Goal: Task Accomplishment & Management: Complete application form

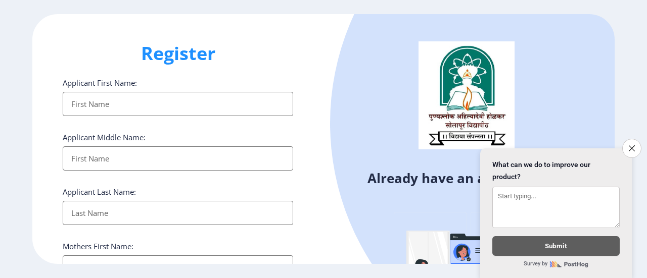
select select
click at [146, 107] on input "Applicant First Name:" at bounding box center [178, 104] width 230 height 24
type input "[PERSON_NAME]"
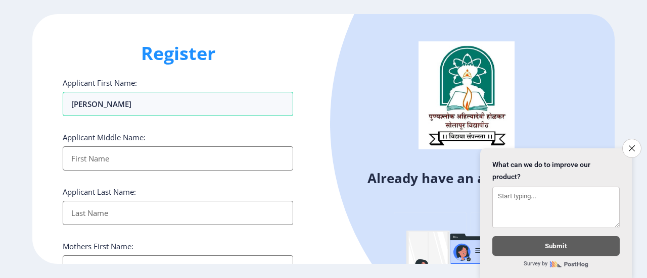
click at [82, 155] on input "Applicant First Name:" at bounding box center [178, 159] width 230 height 24
type input "Kumar"
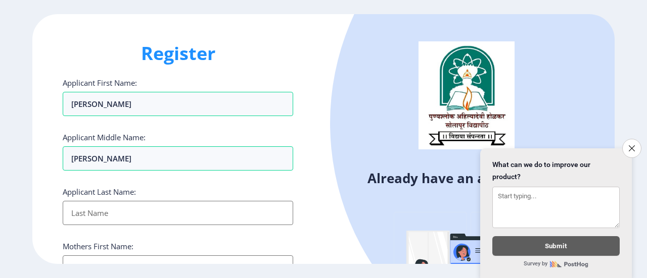
click at [124, 205] on input "Applicant First Name:" at bounding box center [178, 213] width 230 height 24
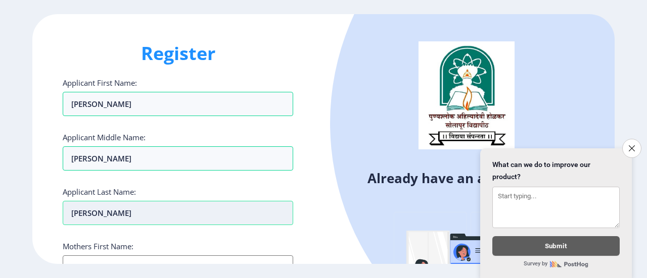
scroll to position [101, 0]
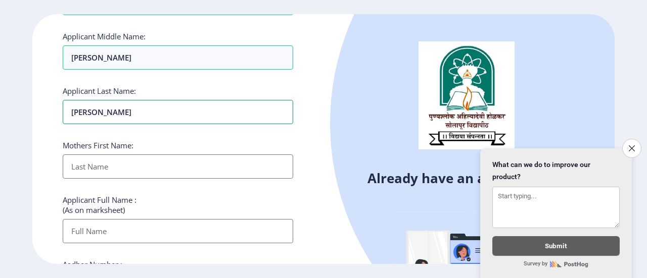
type input "[PERSON_NAME]"
click at [130, 165] on input "Applicant First Name:" at bounding box center [178, 167] width 230 height 24
type input "Sangeeta Gandhi"
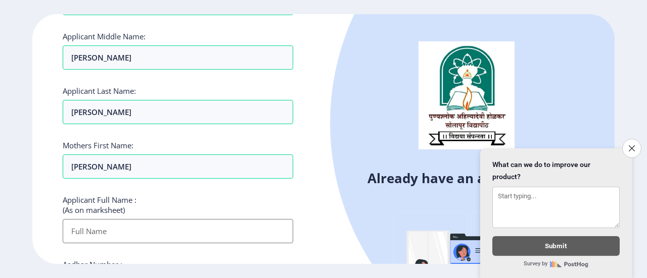
click at [122, 228] on input "Applicant First Name:" at bounding box center [178, 231] width 230 height 24
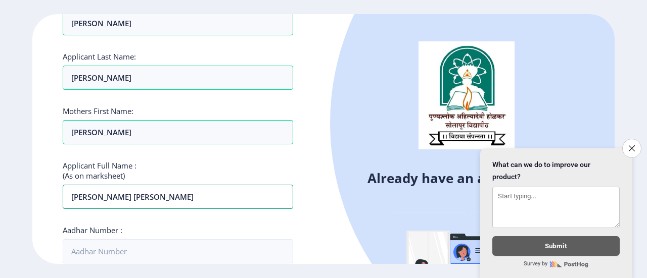
scroll to position [152, 0]
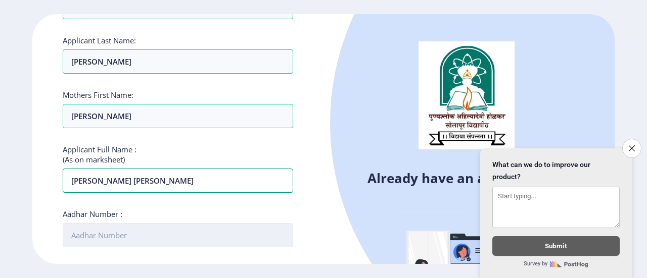
type input "[PERSON_NAME] [PERSON_NAME]"
click at [115, 233] on input "Aadhar Number :" at bounding box center [178, 235] width 230 height 24
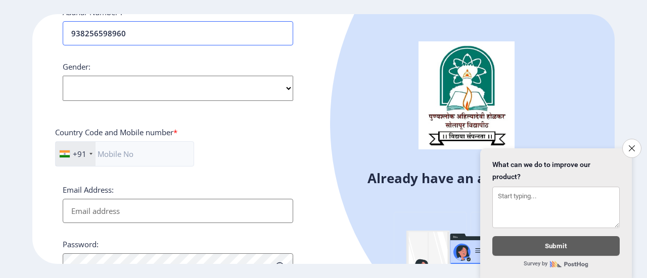
type input "938256598960"
click at [174, 94] on select "Select Gender Male Female Other" at bounding box center [178, 88] width 230 height 25
select select "[DEMOGRAPHIC_DATA]"
click at [63, 76] on select "Select Gender Male Female Other" at bounding box center [178, 88] width 230 height 25
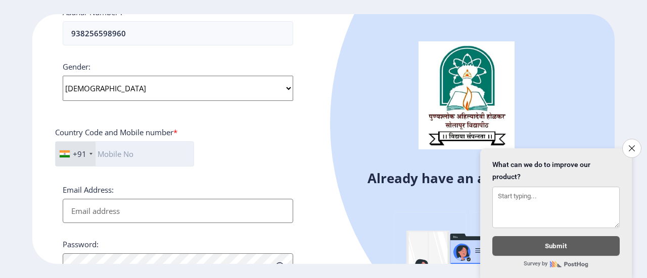
click at [134, 158] on input "text" at bounding box center [124, 153] width 139 height 25
type input "8551987555"
click at [75, 214] on input "Email Address:" at bounding box center [178, 211] width 230 height 24
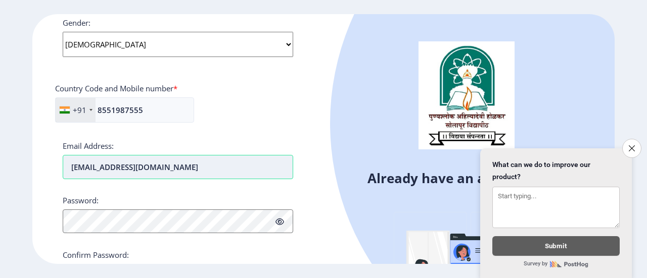
scroll to position [450, 0]
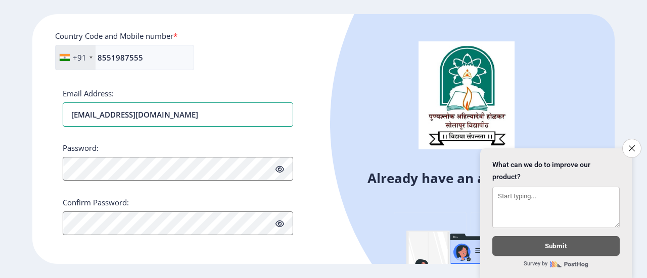
type input "[EMAIL_ADDRESS][DOMAIN_NAME]"
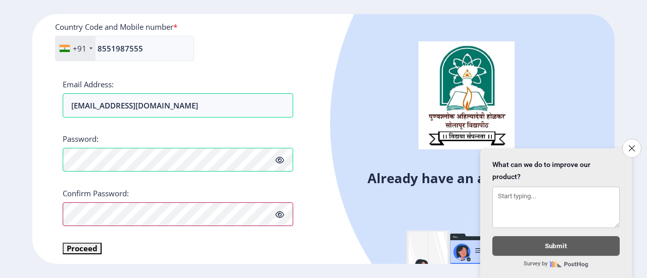
scroll to position [462, 0]
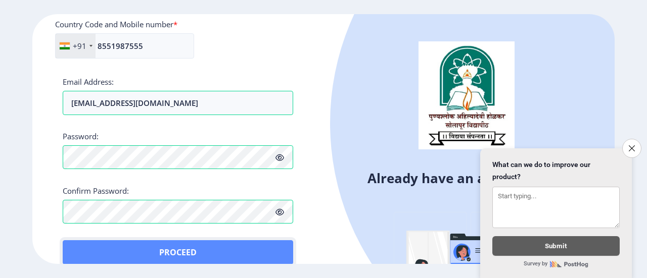
click at [91, 242] on button "Proceed" at bounding box center [178, 253] width 230 height 24
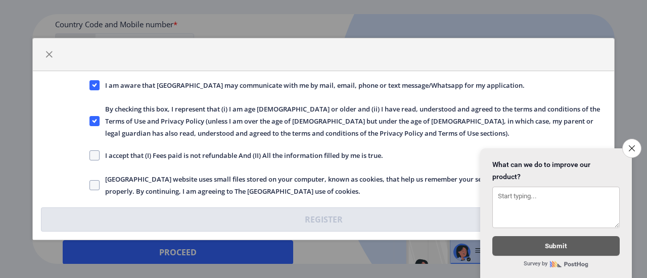
click at [171, 158] on span "I accept that (I) Fees paid is not refundable And (II) All the information fill…" at bounding box center [241, 156] width 283 height 12
click at [90, 156] on input "I accept that (I) Fees paid is not refundable And (II) All the information fill…" at bounding box center [89, 156] width 1 height 1
checkbox input "true"
click at [112, 183] on span "Solapur University website uses small files stored on your computer, known as c…" at bounding box center [353, 185] width 506 height 24
click at [90, 185] on input "Solapur University website uses small files stored on your computer, known as c…" at bounding box center [89, 185] width 1 height 1
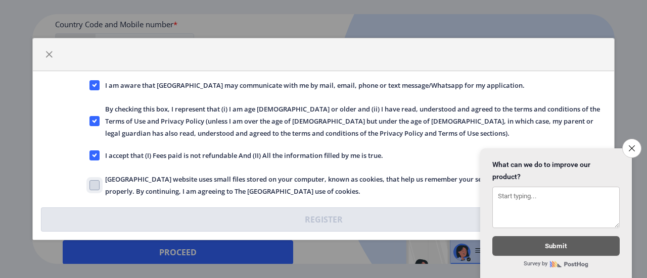
checkbox input "true"
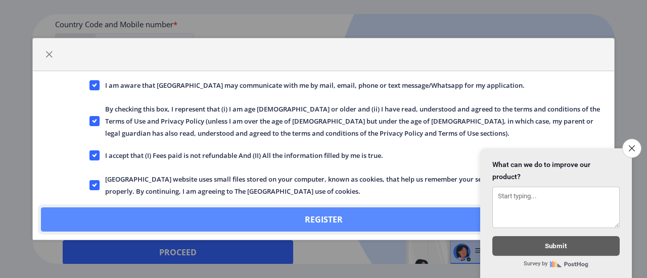
click at [292, 220] on button "Register" at bounding box center [323, 220] width 565 height 24
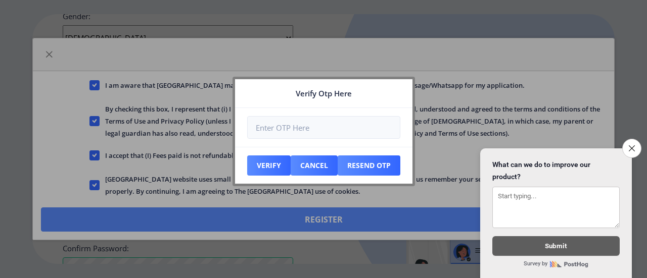
scroll to position [519, 0]
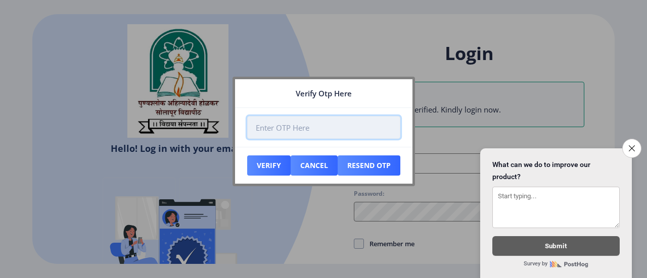
click at [311, 132] on input "number" at bounding box center [323, 127] width 153 height 23
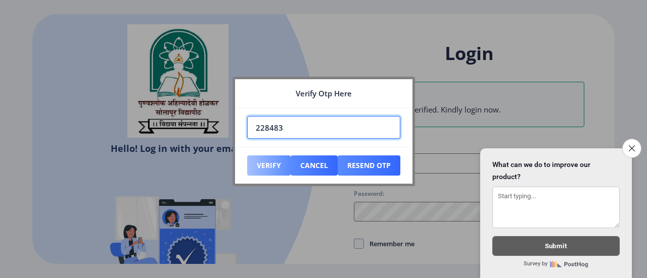
type input "228483"
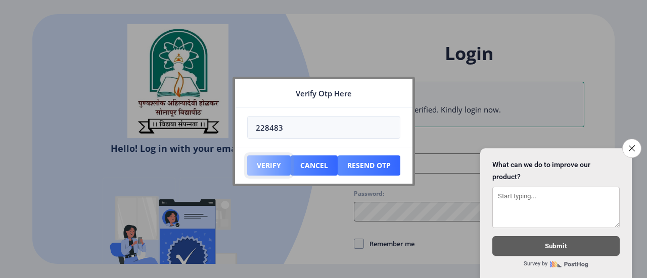
click at [271, 169] on button "Verify" at bounding box center [268, 166] width 43 height 20
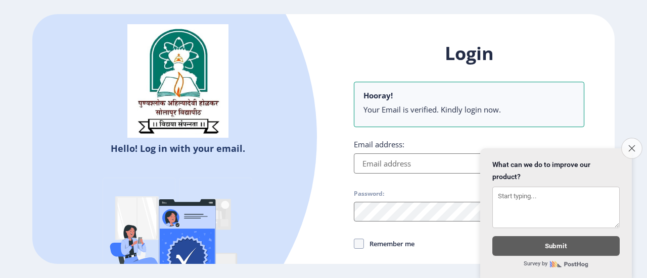
click at [630, 145] on icon "Close survey" at bounding box center [631, 148] width 7 height 7
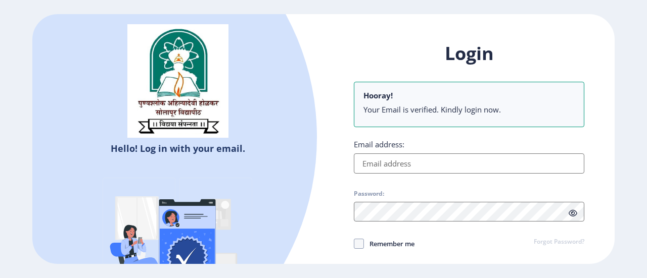
click at [407, 169] on input "Email address:" at bounding box center [469, 164] width 230 height 20
type input "[EMAIL_ADDRESS][DOMAIN_NAME]"
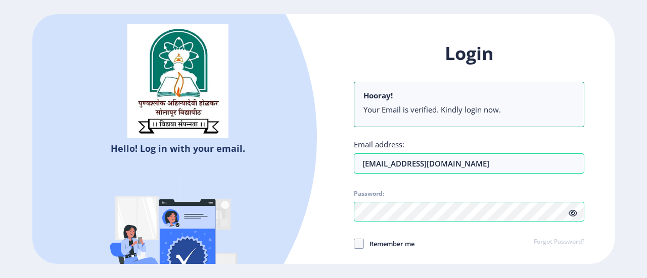
click at [391, 249] on span "Remember me" at bounding box center [389, 244] width 51 height 12
click at [354, 245] on input "Remember me" at bounding box center [354, 244] width 1 height 1
checkbox input "true"
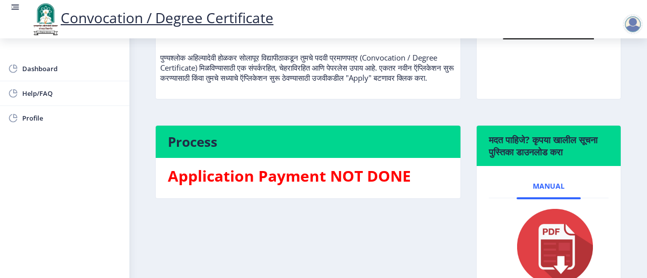
scroll to position [34, 0]
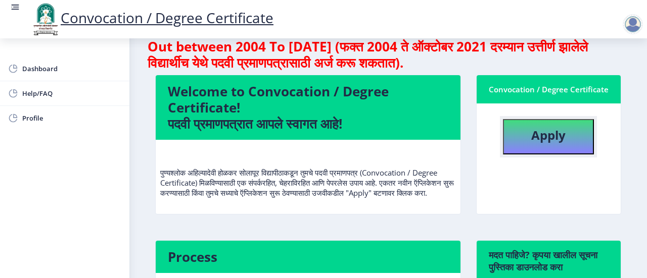
click at [559, 135] on b "Apply" at bounding box center [548, 135] width 34 height 17
select select
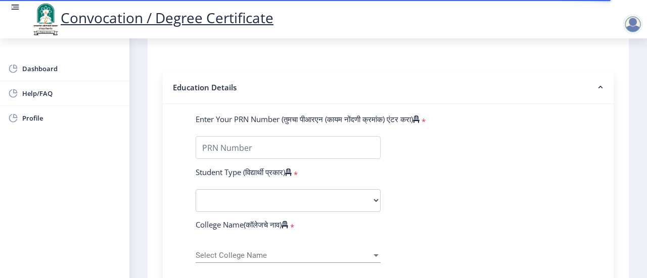
scroll to position [253, 0]
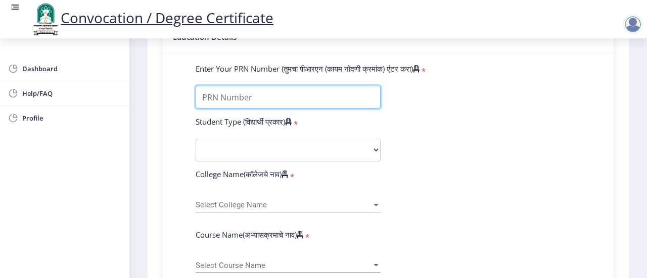
click at [296, 100] on input "Enter Your PRN Number (तुमचा पीआरएन (कायम नोंदणी क्रमांक) एंटर करा)" at bounding box center [288, 97] width 185 height 23
type input "1000006536"
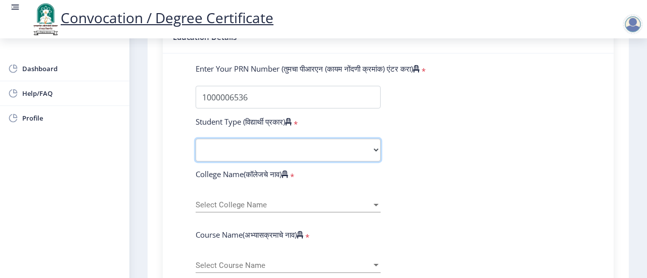
click at [303, 160] on select "Select Student Type Regular External" at bounding box center [288, 150] width 185 height 23
select select "Regular"
click at [196, 139] on select "Select Student Type Regular External" at bounding box center [288, 150] width 185 height 23
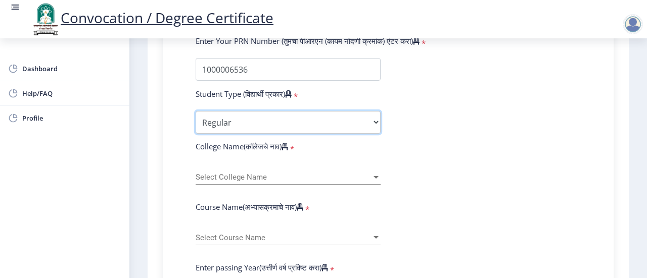
scroll to position [303, 0]
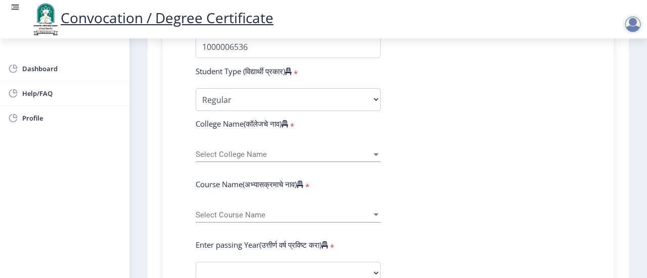
click at [267, 159] on div "Select College Name Select College Name" at bounding box center [288, 151] width 185 height 21
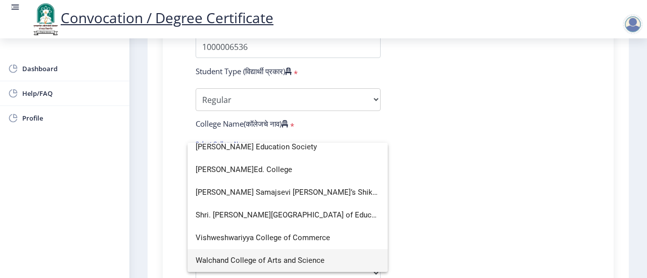
scroll to position [0, 0]
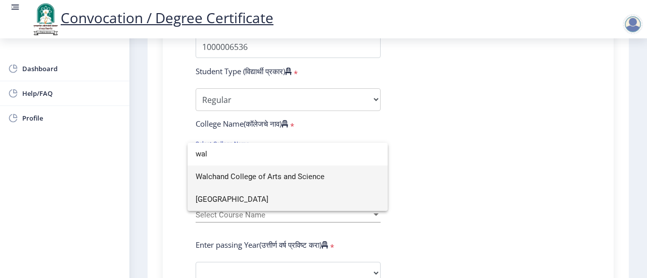
type input "wal"
click at [273, 202] on span "Walchand Institute of Technology" at bounding box center [288, 199] width 184 height 23
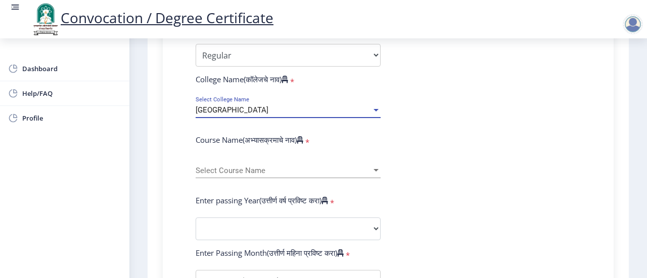
scroll to position [404, 0]
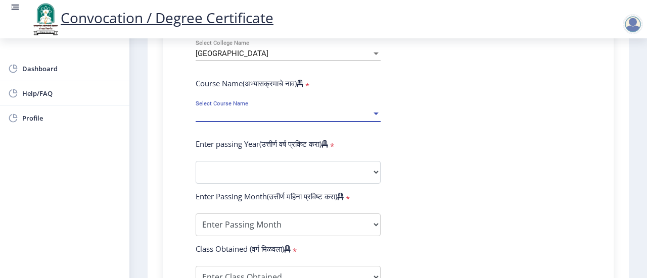
click at [261, 116] on span "Select Course Name" at bounding box center [284, 114] width 176 height 9
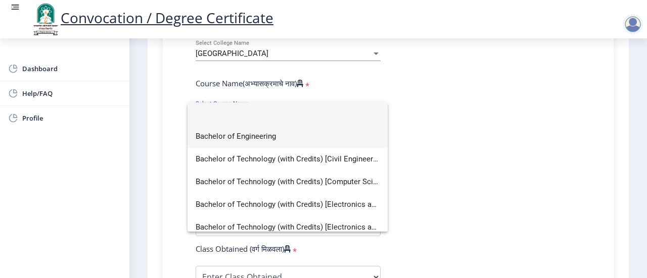
click at [263, 142] on span "Bachelor of Engineering" at bounding box center [288, 136] width 184 height 23
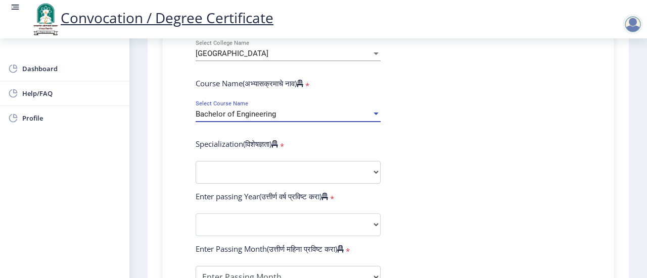
click at [275, 112] on span "Bachelor of Engineering" at bounding box center [236, 114] width 80 height 9
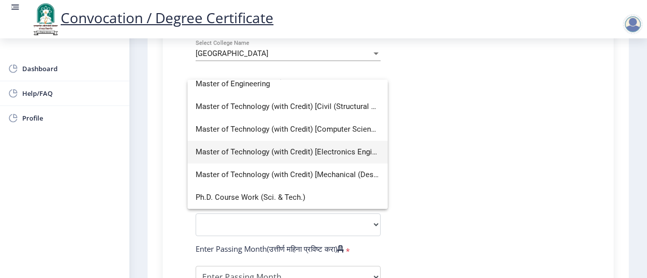
scroll to position [0, 0]
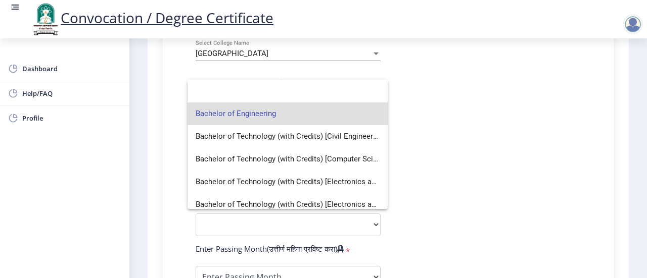
click at [462, 127] on div at bounding box center [323, 139] width 647 height 278
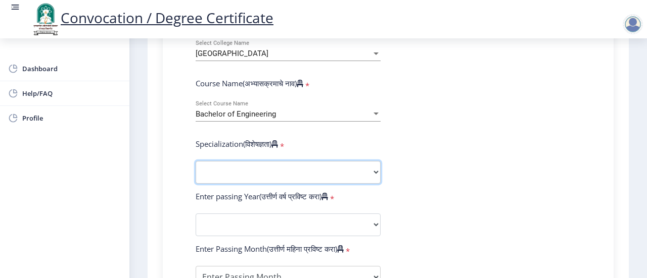
click at [264, 169] on select "Specialization Bio-Medical Engineering Civil Engineering Computer Science & Eng…" at bounding box center [288, 172] width 185 height 23
select select "Electronics Engineering"
click at [196, 161] on select "Specialization Bio-Medical Engineering Civil Engineering Computer Science & Eng…" at bounding box center [288, 172] width 185 height 23
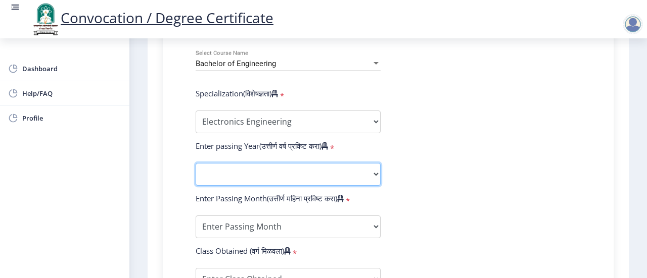
click at [250, 177] on select "2025 2024 2023 2022 2021 2020 2019 2018 2017 2016 2015 2014 2013 2012 2011 2010…" at bounding box center [288, 174] width 185 height 23
select select "2014"
click at [196, 163] on select "2025 2024 2023 2022 2021 2020 2019 2018 2017 2016 2015 2014 2013 2012 2011 2010…" at bounding box center [288, 174] width 185 height 23
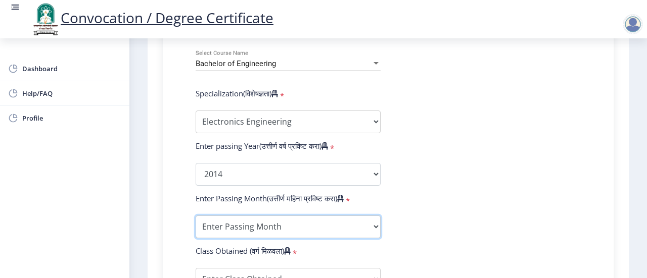
click at [247, 228] on select "Enter Passing Month March April May October November December" at bounding box center [288, 227] width 185 height 23
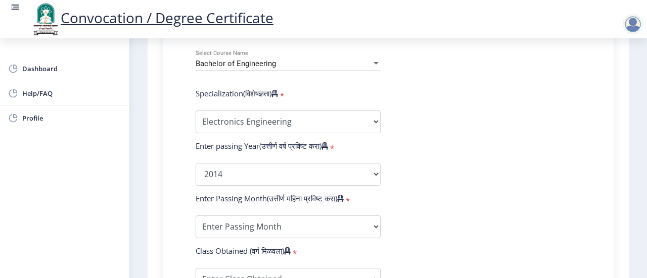
click at [159, 133] on div "Instructions (सूचना) 1. पदवी प्रमाणपत्रासाठी शैक्षणिक तपशील चरणावर, तुम्हाला तु…" at bounding box center [388, 89] width 471 height 896
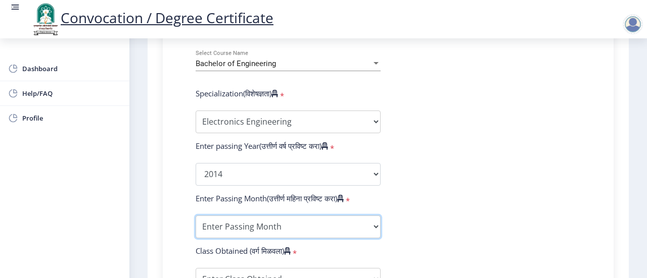
click at [226, 234] on select "Enter Passing Month March April May October November December" at bounding box center [288, 227] width 185 height 23
select select "April"
click at [196, 216] on select "Enter Passing Month March April May October November December" at bounding box center [288, 227] width 185 height 23
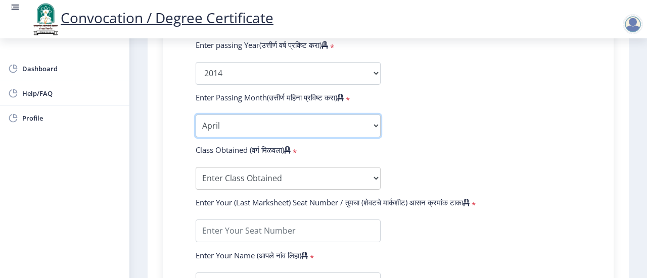
scroll to position [606, 0]
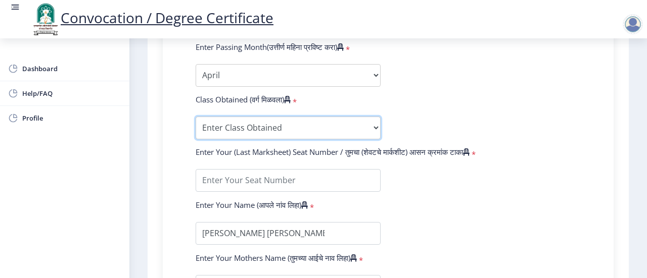
click at [261, 134] on select "Enter Class Obtained FIRST CLASS WITH DISTINCTION FIRST CLASS HIGHER SECOND CLA…" at bounding box center [288, 128] width 185 height 23
click at [196, 117] on select "Enter Class Obtained FIRST CLASS WITH DISTINCTION FIRST CLASS HIGHER SECOND CLA…" at bounding box center [288, 128] width 185 height 23
click at [259, 127] on select "Enter Class Obtained FIRST CLASS WITH DISTINCTION FIRST CLASS HIGHER SECOND CLA…" at bounding box center [288, 128] width 185 height 23
select select "FIRST CLASS WITH DISTINCTION"
click at [196, 117] on select "Enter Class Obtained FIRST CLASS WITH DISTINCTION FIRST CLASS HIGHER SECOND CLA…" at bounding box center [288, 128] width 185 height 23
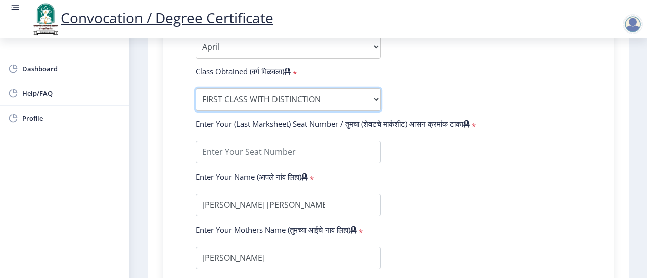
scroll to position [657, 0]
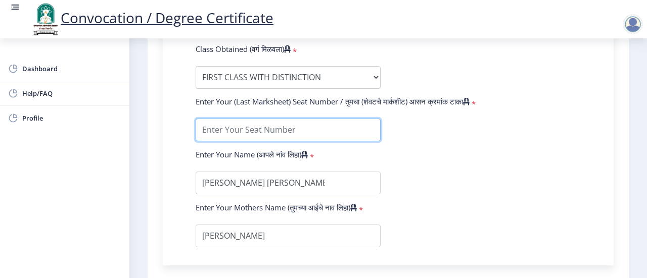
click at [259, 134] on input "textarea" at bounding box center [288, 130] width 185 height 23
type input "20078"
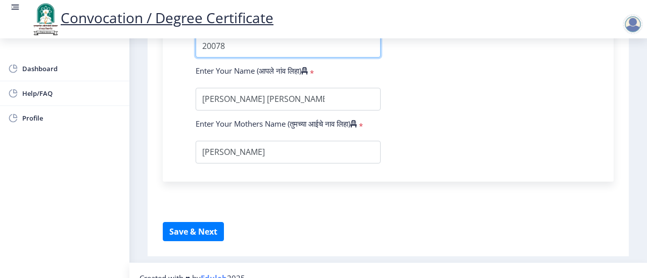
scroll to position [754, 0]
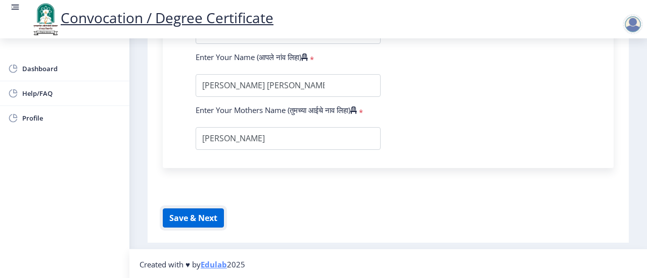
click at [200, 225] on button "Save & Next" at bounding box center [193, 218] width 61 height 19
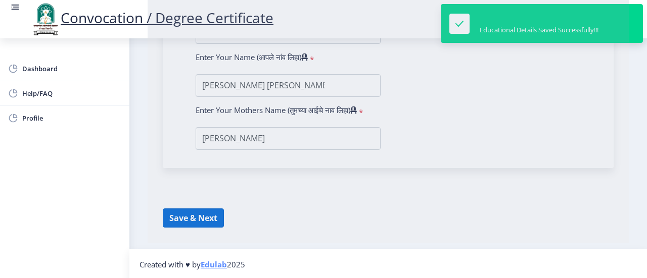
select select
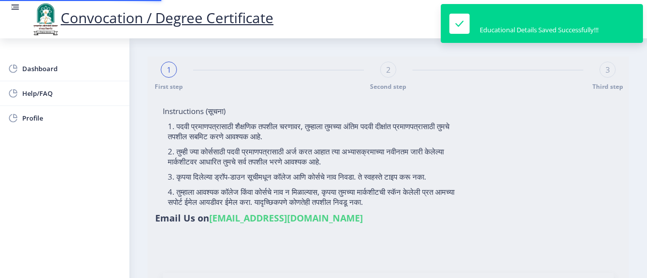
type input "1000006536"
select select "Regular"
select select "2014"
select select "April"
select select "FIRST CLASS WITH DISTINCTION"
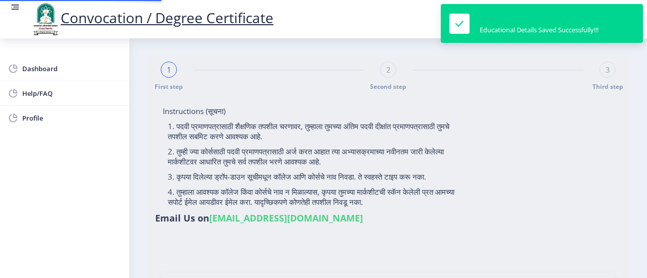
type input "20078"
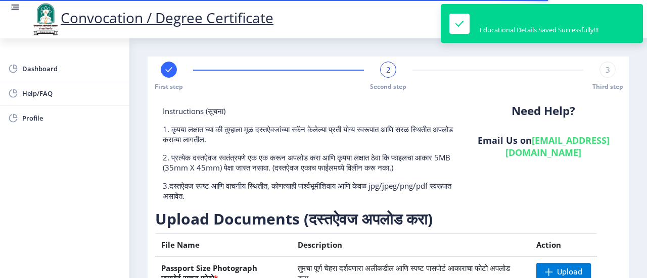
scroll to position [202, 0]
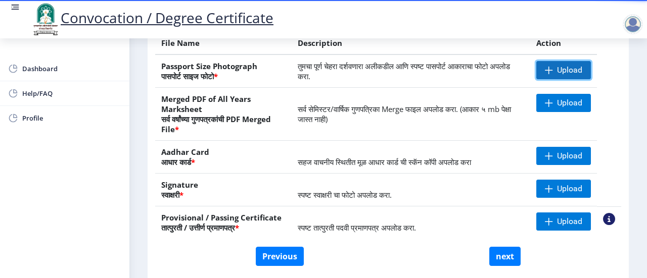
click at [559, 70] on span "Upload" at bounding box center [569, 70] width 25 height 10
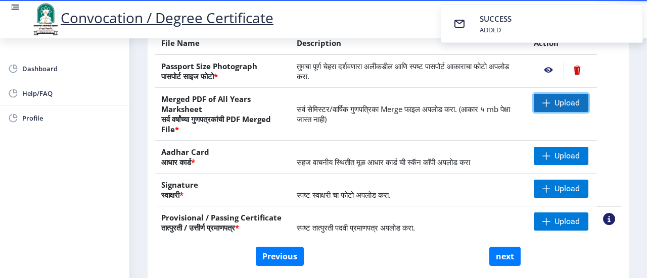
click at [548, 98] on span "Upload" at bounding box center [561, 103] width 55 height 18
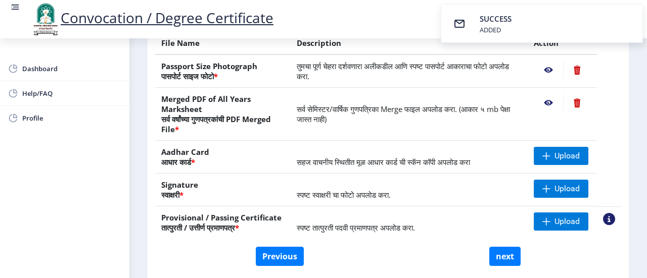
click at [576, 103] on nb-action at bounding box center [577, 103] width 28 height 18
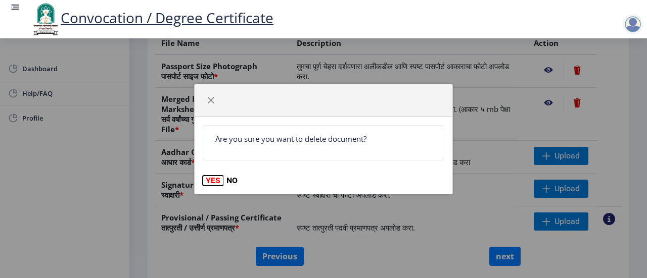
click at [209, 180] on button "YES" at bounding box center [213, 181] width 21 height 10
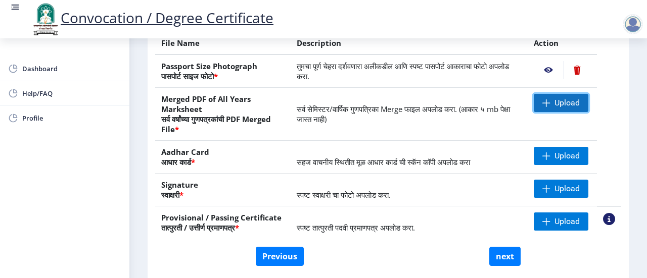
click at [550, 105] on span "Upload" at bounding box center [561, 103] width 55 height 18
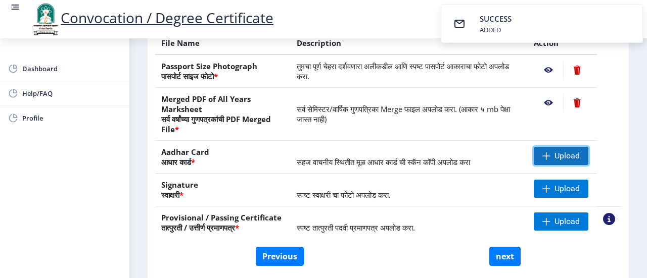
click at [562, 158] on span "Upload" at bounding box center [566, 156] width 25 height 10
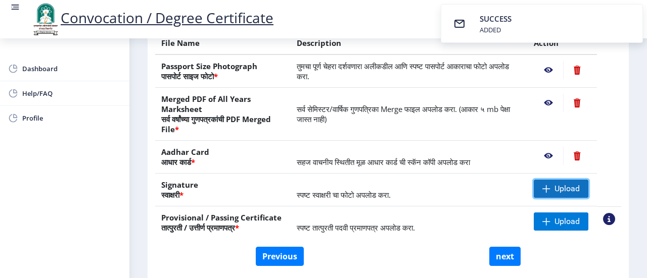
click at [583, 187] on span "Upload" at bounding box center [561, 189] width 55 height 18
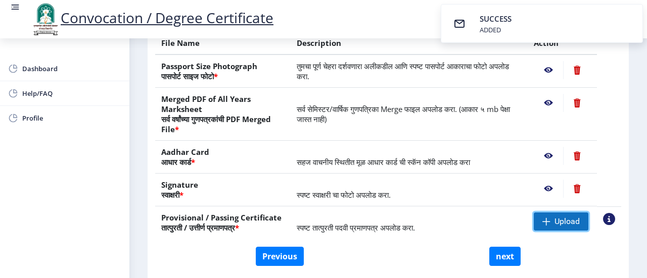
click at [557, 218] on span "Upload" at bounding box center [566, 222] width 25 height 10
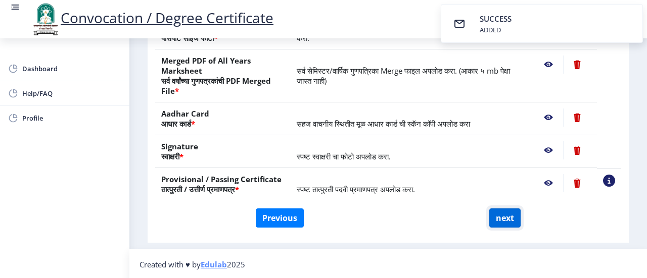
click at [507, 219] on button "next" at bounding box center [504, 218] width 31 height 19
select select
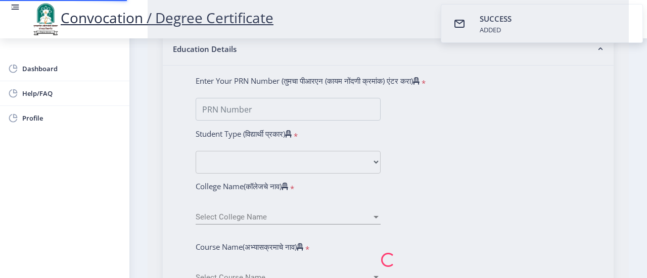
scroll to position [0, 0]
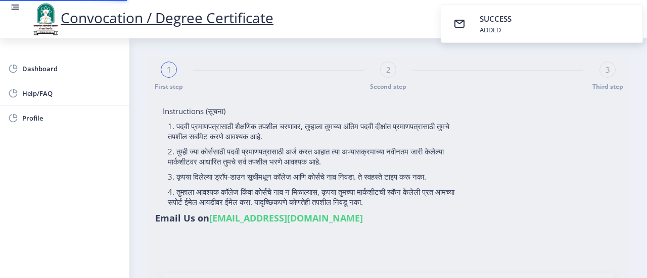
select select
type input "[PERSON_NAME] [PERSON_NAME]"
type input "Sangeeta Gandhi"
select select
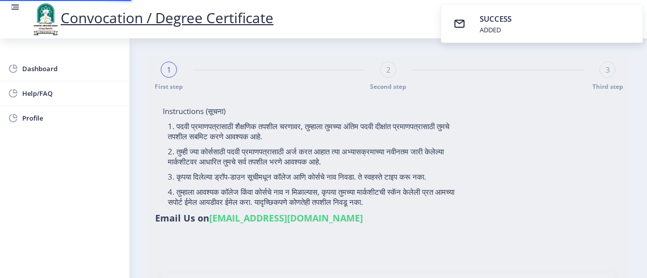
select select
type input "1000006536"
select select "Regular"
select select "2014"
select select "April"
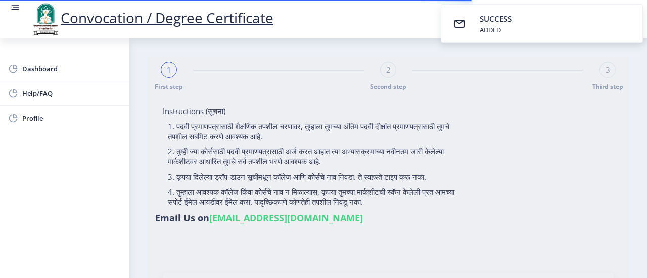
select select "FIRST CLASS WITH DISTINCTION"
type input "20078"
select select "Electronics Engineering"
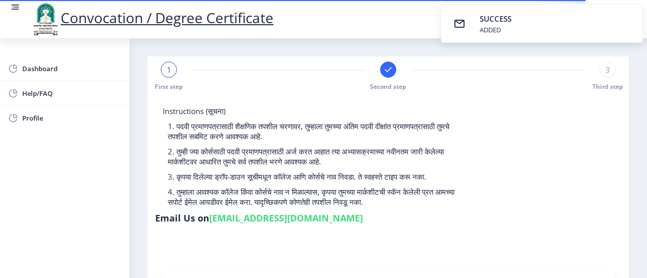
select select
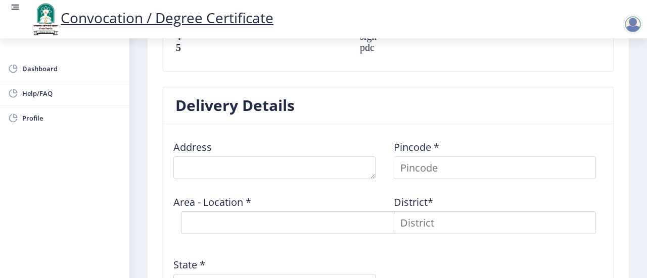
scroll to position [809, 0]
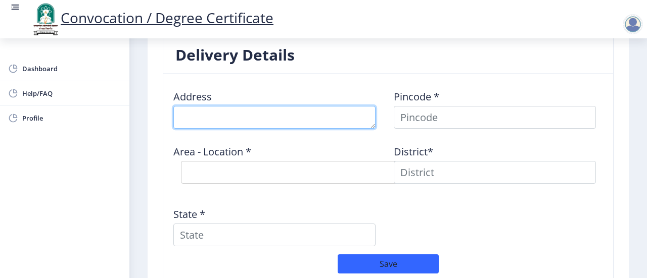
click at [279, 116] on textarea at bounding box center [274, 117] width 202 height 23
type textarea "C-704 , Park Turquoise , Wakad"
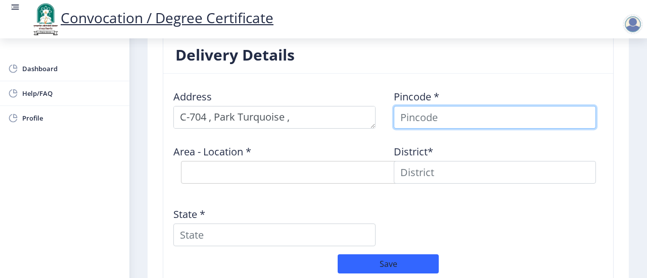
click at [404, 115] on input at bounding box center [495, 117] width 202 height 23
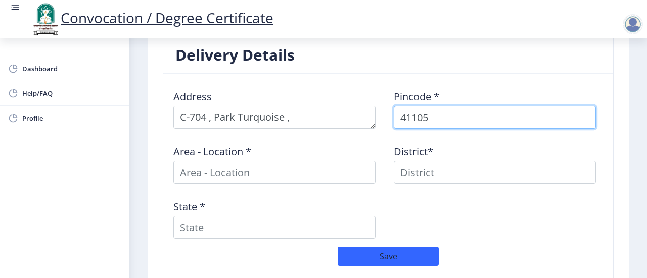
type input "411057"
select select
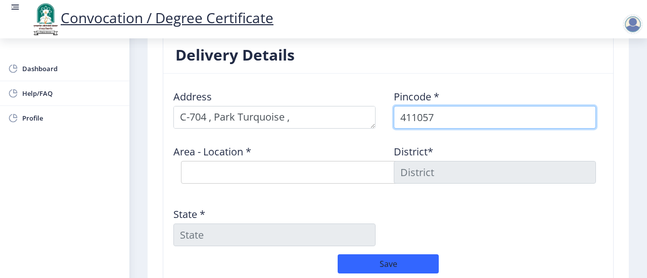
type input "411057"
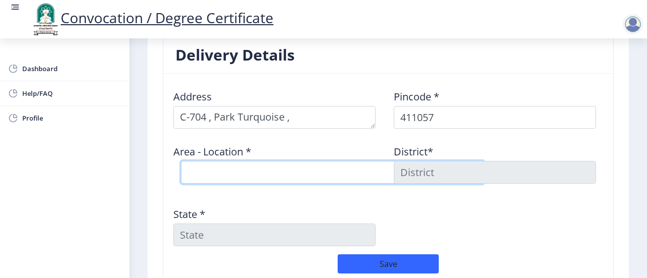
click at [261, 171] on select "Select Area Location Infotech Park (Hinjawadi) S.O Maan S.O Marunji B.O Wakad B…" at bounding box center [332, 172] width 303 height 23
select select "4: Object"
click at [181, 161] on select "Select Area Location Infotech Park (Hinjawadi) S.O Maan S.O Marunji B.O Wakad B…" at bounding box center [332, 172] width 303 height 23
type input "Pune"
type input "Maharashtra"
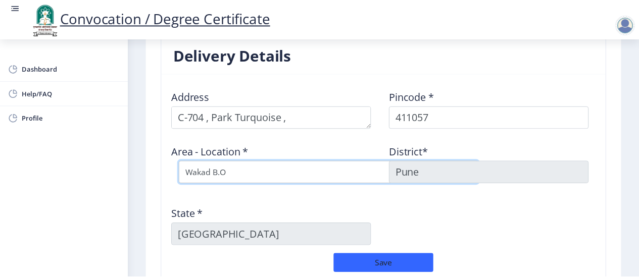
scroll to position [905, 0]
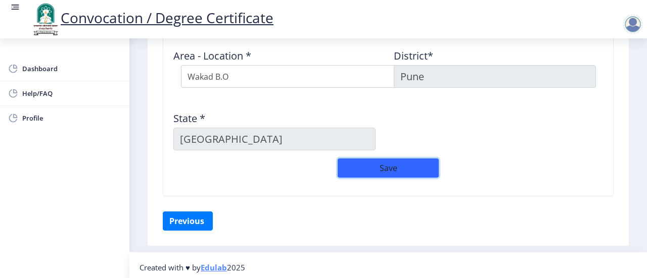
click at [374, 166] on button "Save" at bounding box center [388, 168] width 101 height 19
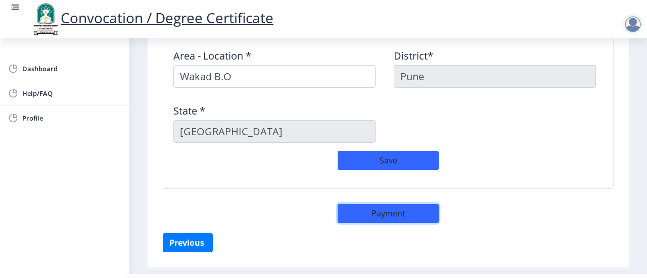
click at [412, 213] on button "Payment" at bounding box center [388, 213] width 101 height 19
select select "sealed"
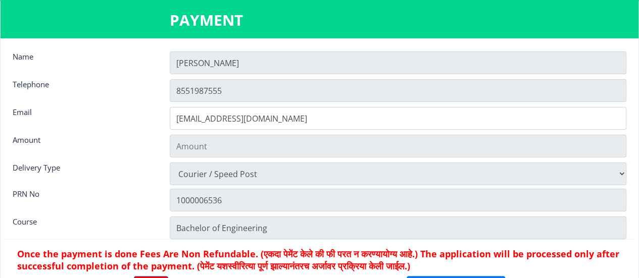
type input "2885"
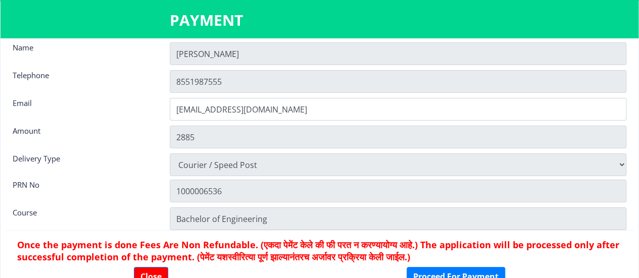
scroll to position [13, 0]
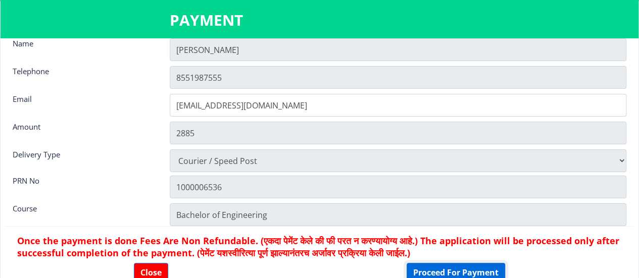
click at [458, 272] on button "Proceed For Payment" at bounding box center [456, 272] width 99 height 19
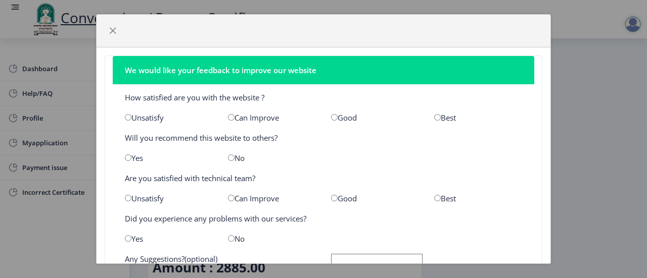
click at [331, 116] on input "radio" at bounding box center [334, 117] width 7 height 7
radio input "true"
click at [136, 156] on div "Yes" at bounding box center [168, 158] width 103 height 10
click at [129, 157] on input "radio" at bounding box center [128, 158] width 7 height 7
radio input "true"
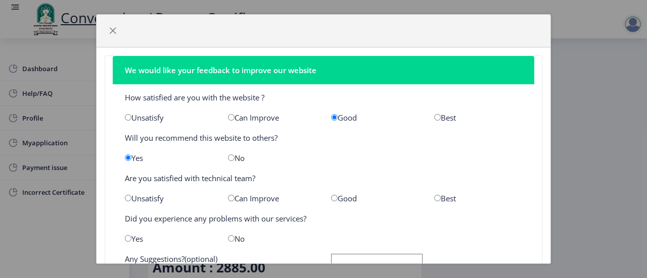
click at [331, 195] on input "radio" at bounding box center [334, 198] width 7 height 7
radio input "true"
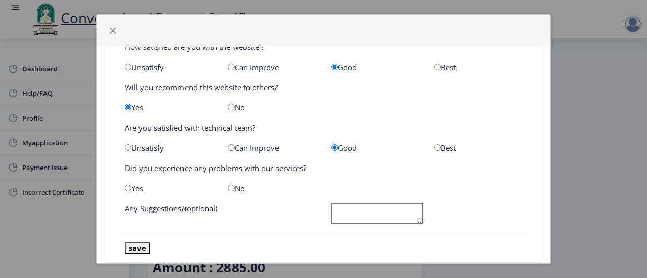
click at [228, 186] on input "radio" at bounding box center [231, 188] width 7 height 7
radio input "true"
click at [139, 247] on button "save" at bounding box center [137, 249] width 25 height 12
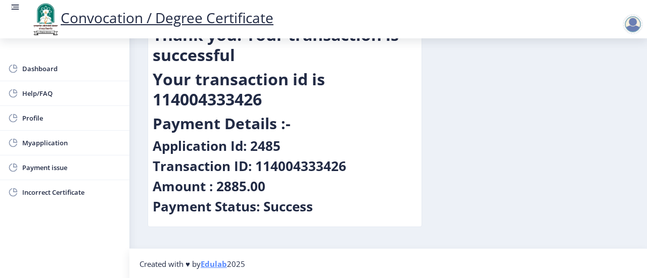
scroll to position [0, 0]
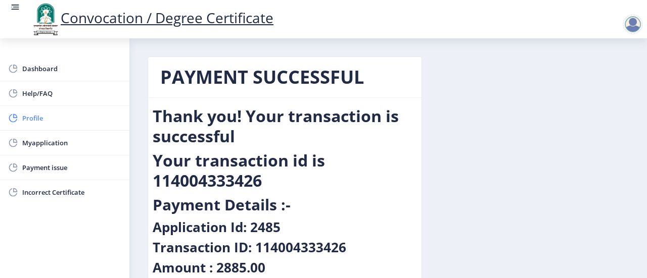
click at [43, 117] on span "Profile" at bounding box center [71, 118] width 99 height 12
select select
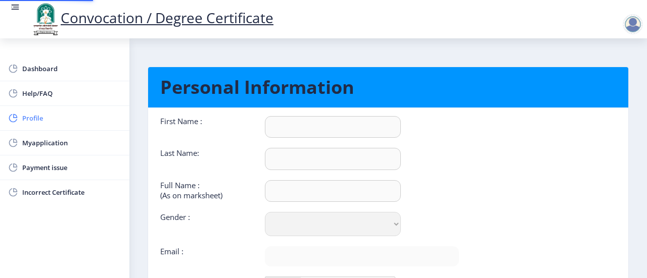
type input "[PERSON_NAME]"
type input "[PERSON_NAME] [PERSON_NAME]"
select select "[DEMOGRAPHIC_DATA]"
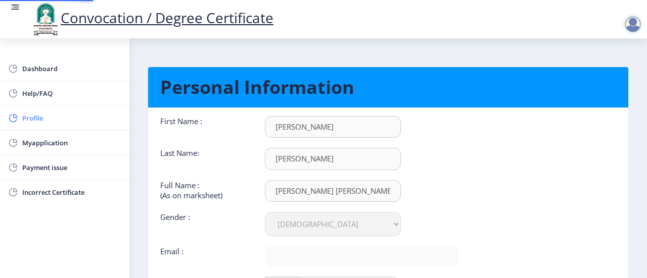
type input "[EMAIL_ADDRESS][DOMAIN_NAME]"
type input "8551987555"
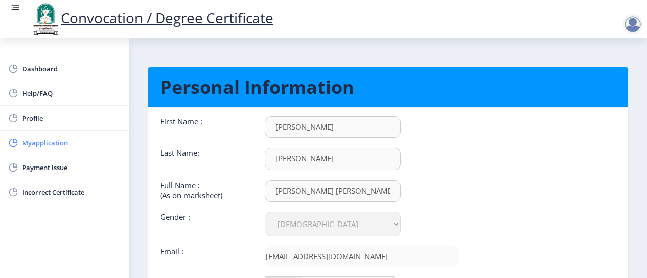
click at [56, 146] on span "Myapplication" at bounding box center [71, 143] width 99 height 12
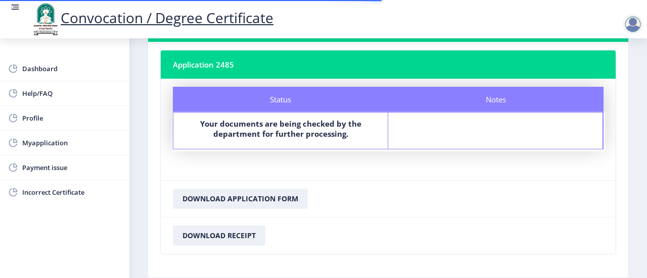
scroll to position [101, 0]
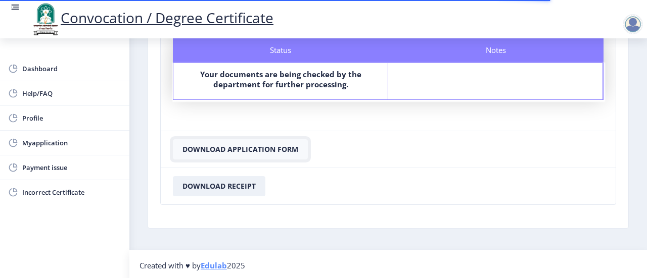
click at [266, 152] on button "Download Application Form" at bounding box center [240, 149] width 135 height 20
click at [233, 184] on button "Download Receipt" at bounding box center [219, 186] width 92 height 20
